Goal: Task Accomplishment & Management: Manage account settings

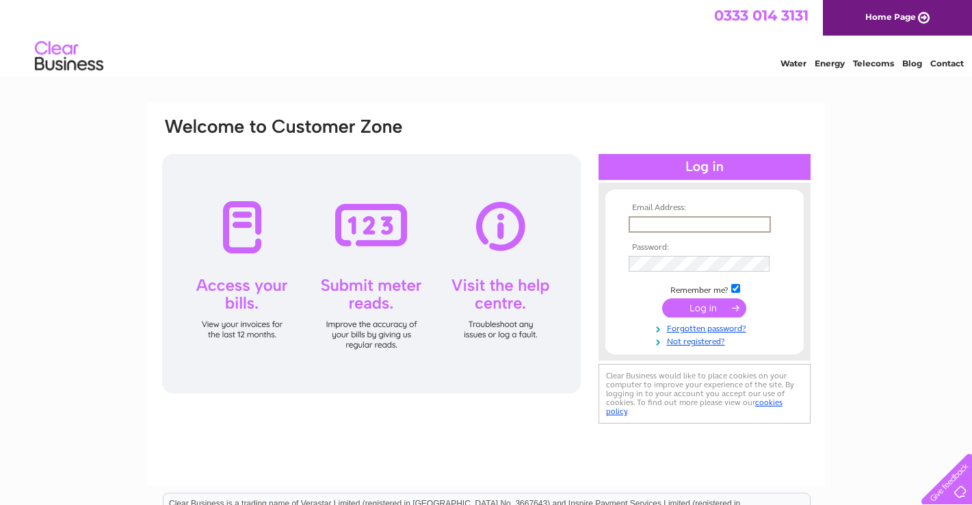
type input "[EMAIL_ADDRESS][DOMAIN_NAME]"
click at [704, 307] on input "submit" at bounding box center [704, 307] width 84 height 19
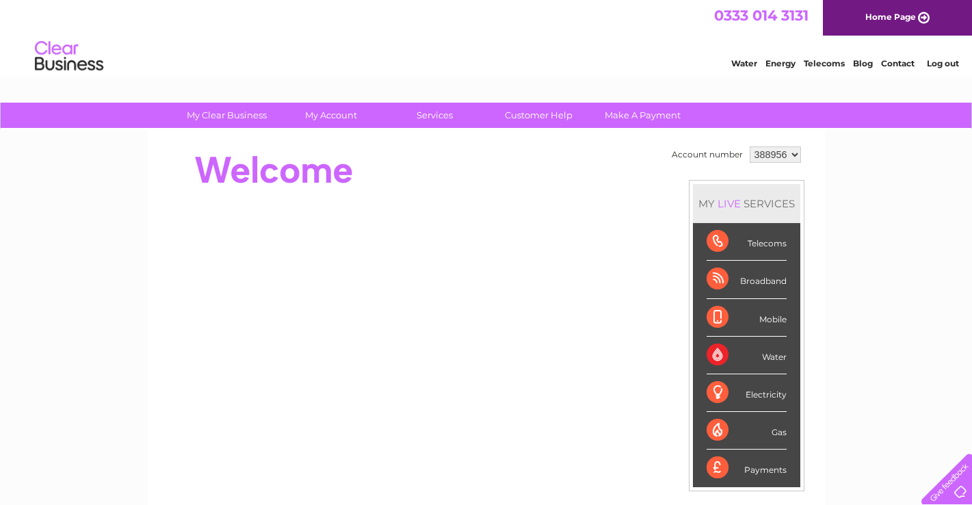
select select "922857"
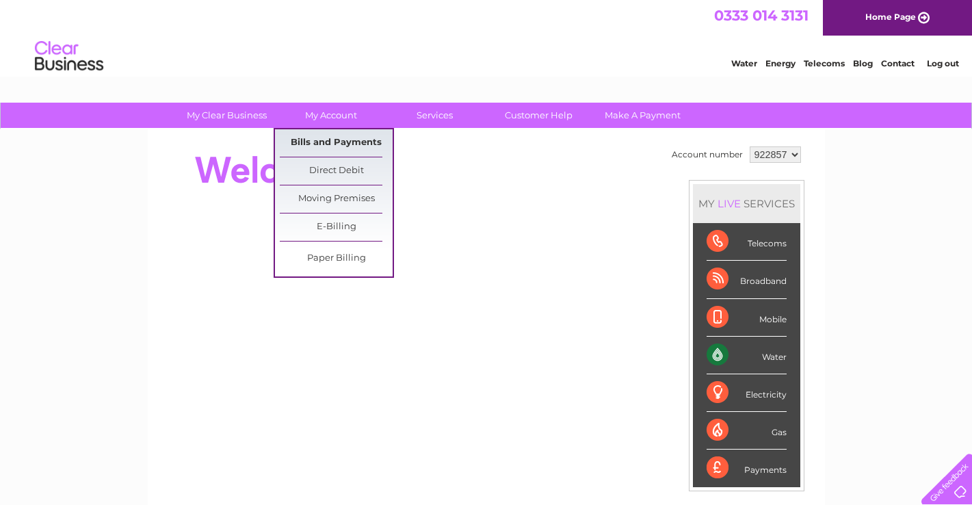
click at [354, 142] on link "Bills and Payments" at bounding box center [336, 142] width 113 height 27
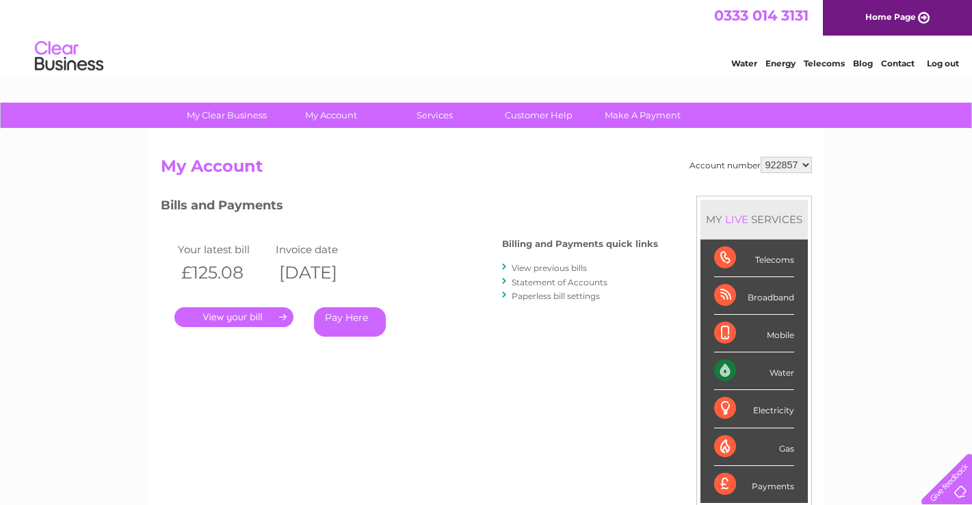
click at [272, 314] on link "." at bounding box center [233, 317] width 119 height 20
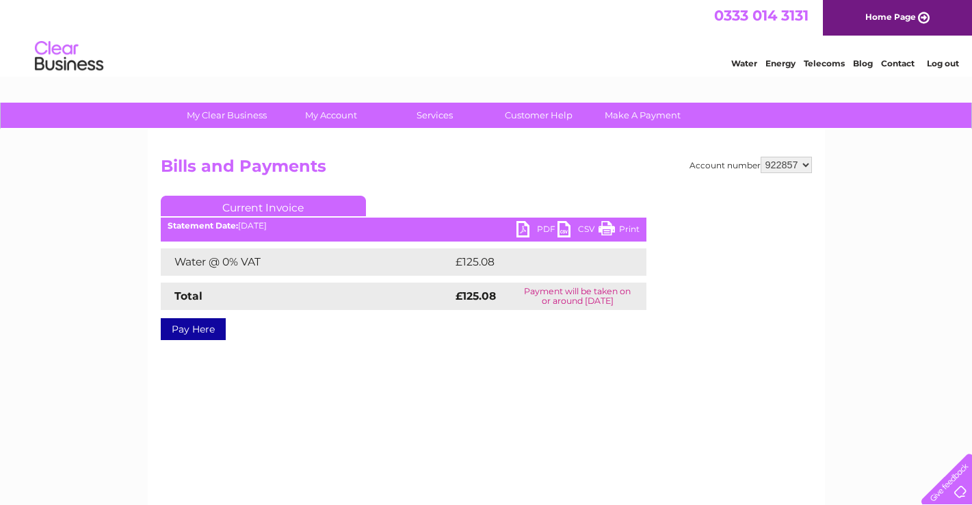
click at [528, 226] on link "PDF" at bounding box center [537, 231] width 41 height 20
click at [536, 233] on link "PDF" at bounding box center [537, 231] width 41 height 20
select select "977986"
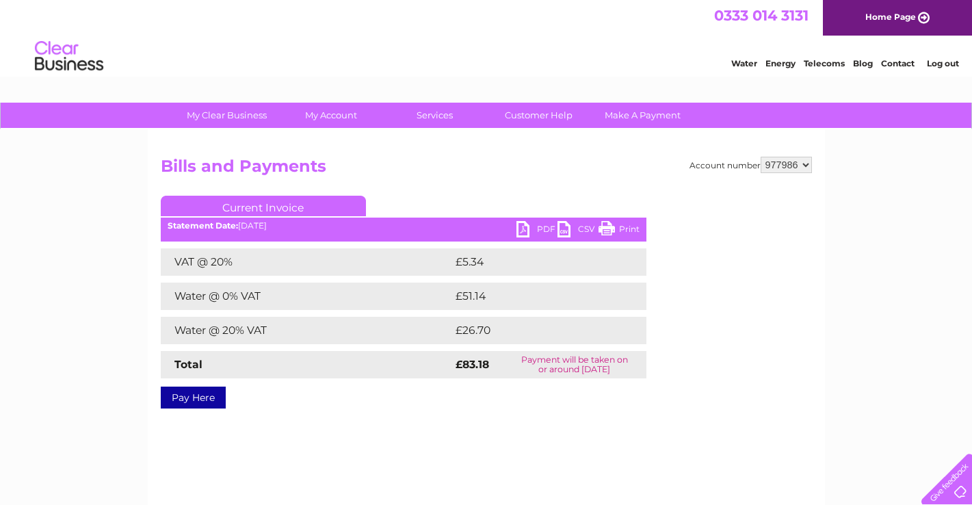
click at [526, 230] on link "PDF" at bounding box center [537, 231] width 41 height 20
click at [933, 63] on link "Log out" at bounding box center [943, 63] width 32 height 10
